Goal: Task Accomplishment & Management: Use online tool/utility

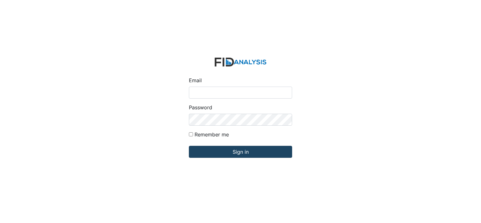
type input "[EMAIL_ADDRESS][DOMAIN_NAME]"
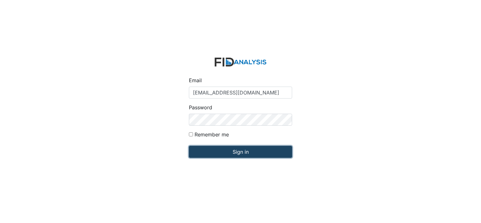
click at [241, 155] on input "Sign in" at bounding box center [240, 152] width 103 height 12
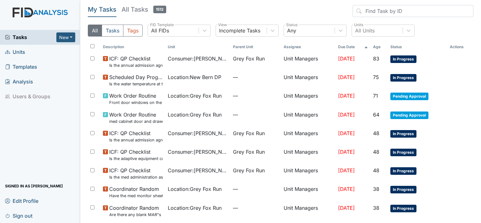
click at [17, 52] on span "Units" at bounding box center [15, 52] width 20 height 10
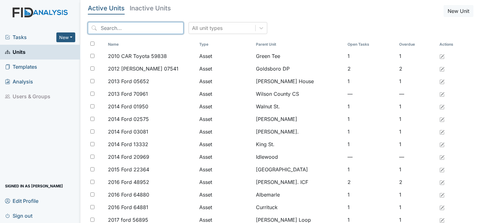
click at [132, 31] on input "search" at bounding box center [136, 28] width 96 height 12
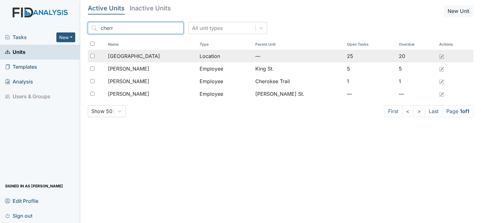
type input "cherr"
click at [128, 55] on span "Cherry Lane" at bounding box center [134, 56] width 52 height 8
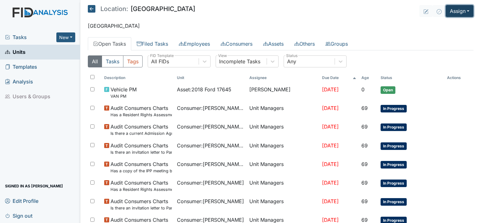
click at [464, 10] on button "Assign" at bounding box center [459, 11] width 28 height 12
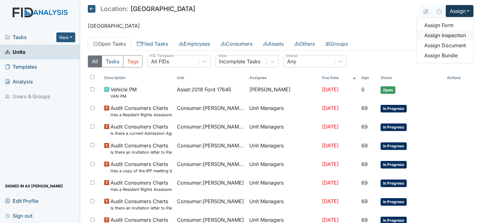
click at [458, 36] on link "Assign Inspection" at bounding box center [444, 35] width 57 height 10
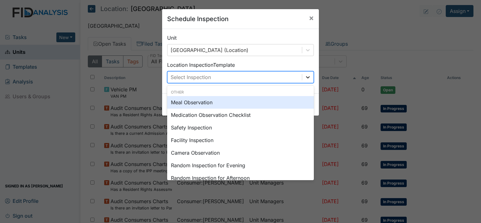
click at [304, 78] on icon at bounding box center [307, 77] width 6 height 6
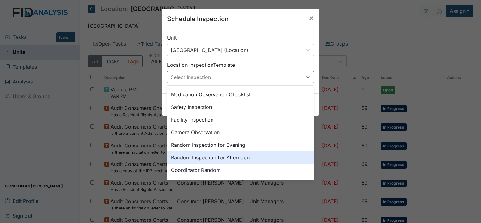
scroll to position [25, 0]
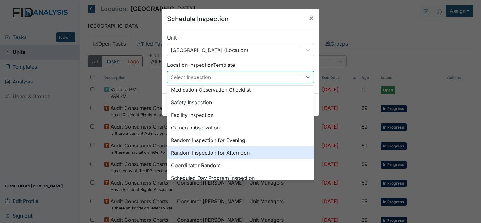
click at [247, 152] on div "Random Inspection for Afternoon" at bounding box center [240, 152] width 147 height 13
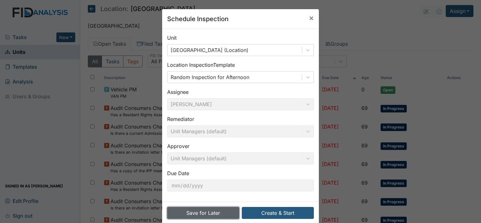
click at [201, 214] on button "Save for Later" at bounding box center [203, 213] width 72 height 12
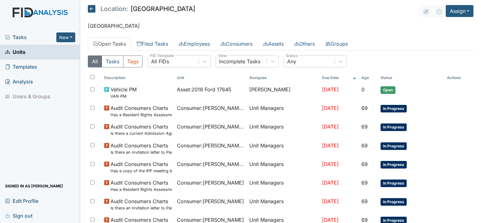
click at [19, 215] on span "Sign out" at bounding box center [18, 215] width 27 height 10
